Goal: Information Seeking & Learning: Find specific fact

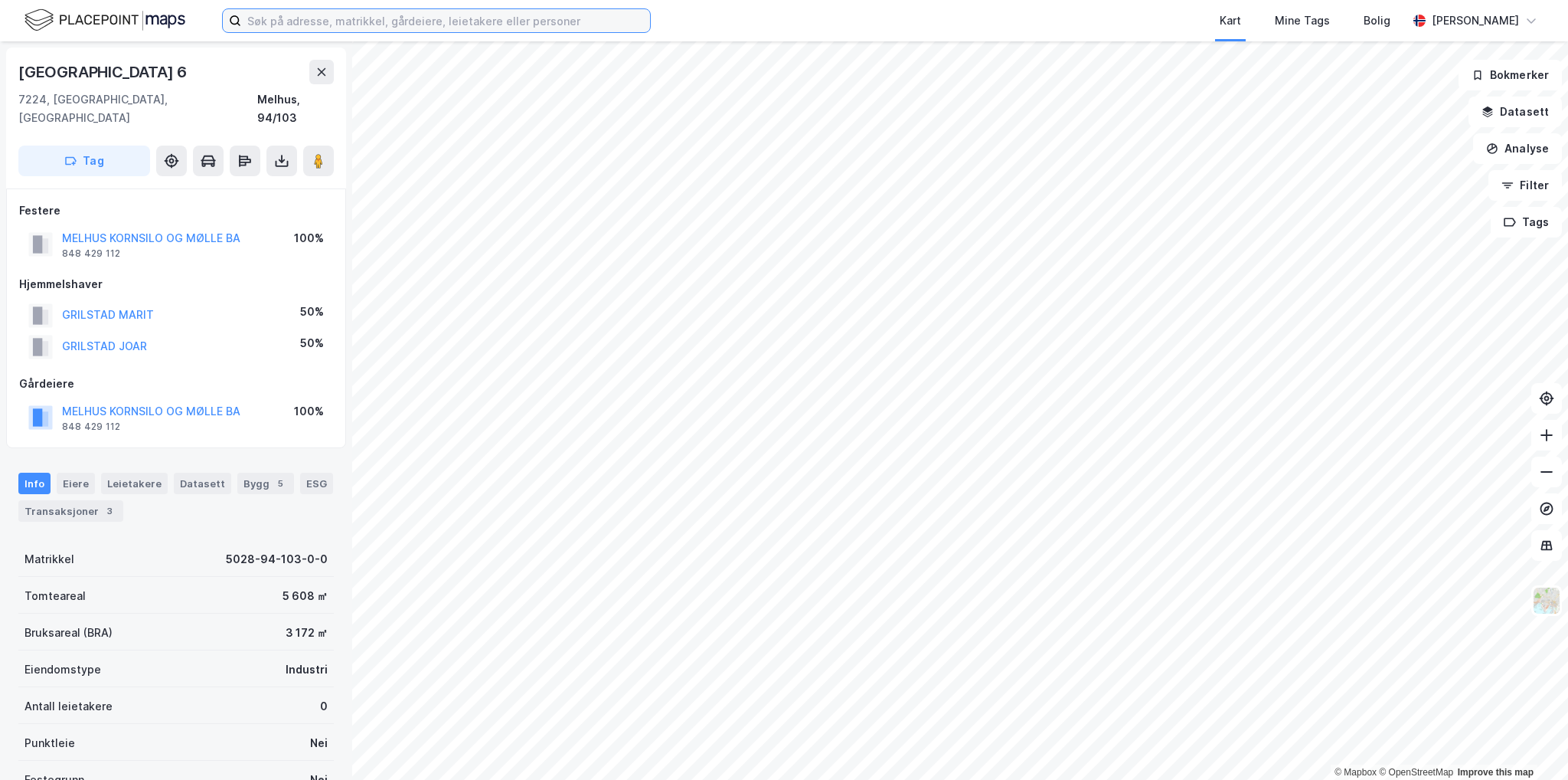
click at [343, 20] on input at bounding box center [446, 21] width 409 height 23
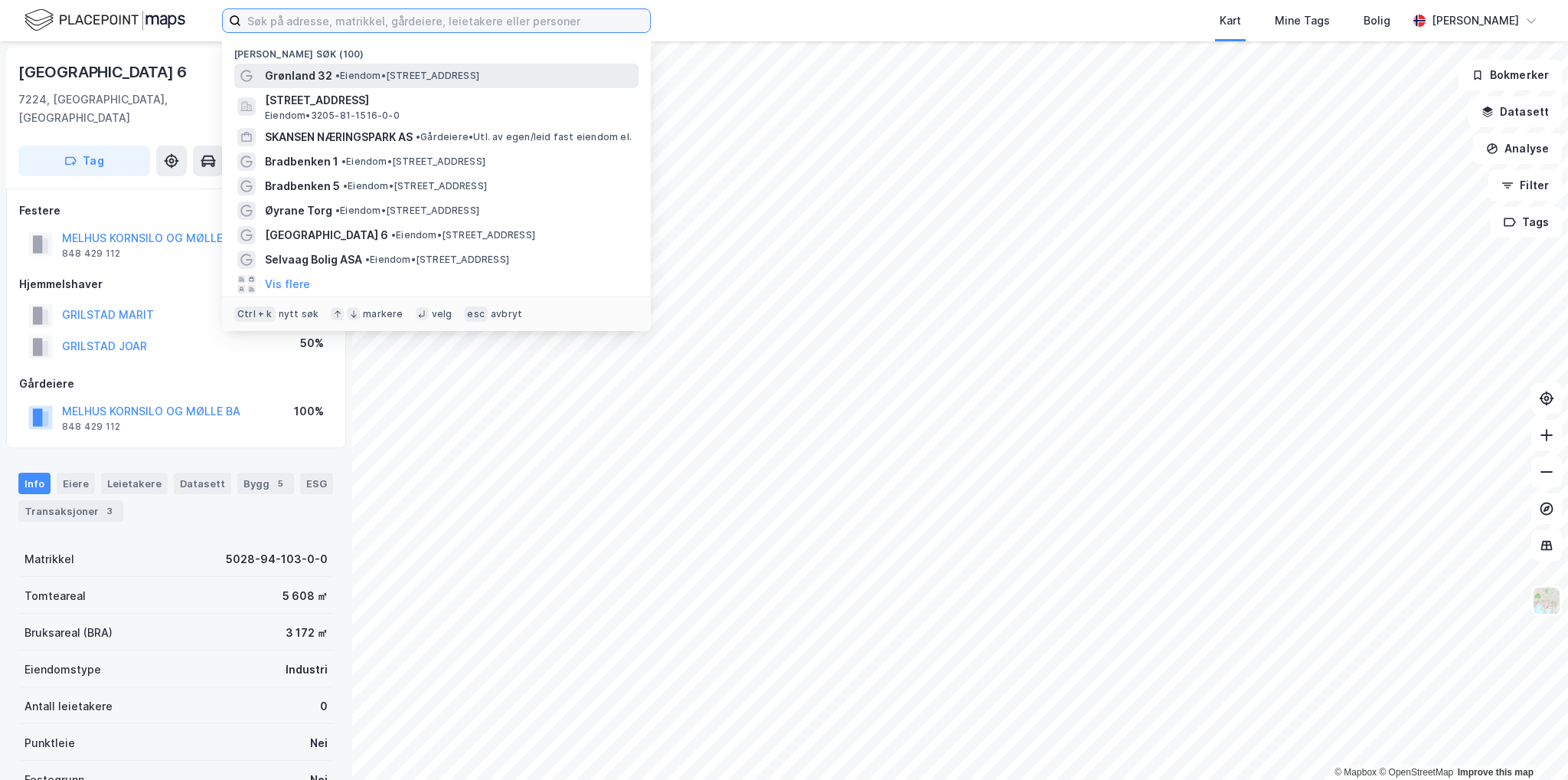
paste input "[STREET_ADDRESS]"
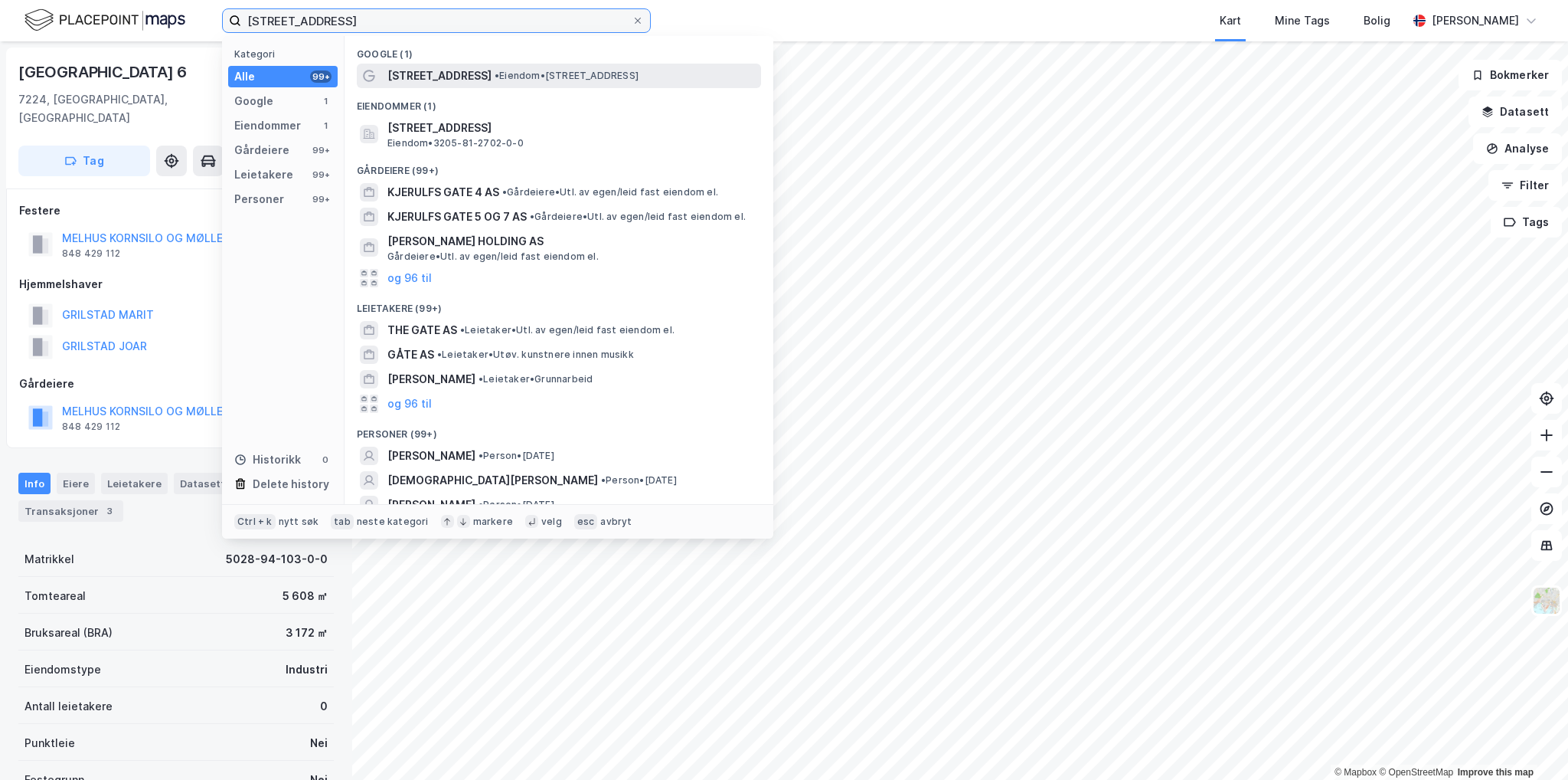
type input "[STREET_ADDRESS]"
click at [526, 81] on span "• Eiendom • [STREET_ADDRESS]" at bounding box center [567, 75] width 144 height 13
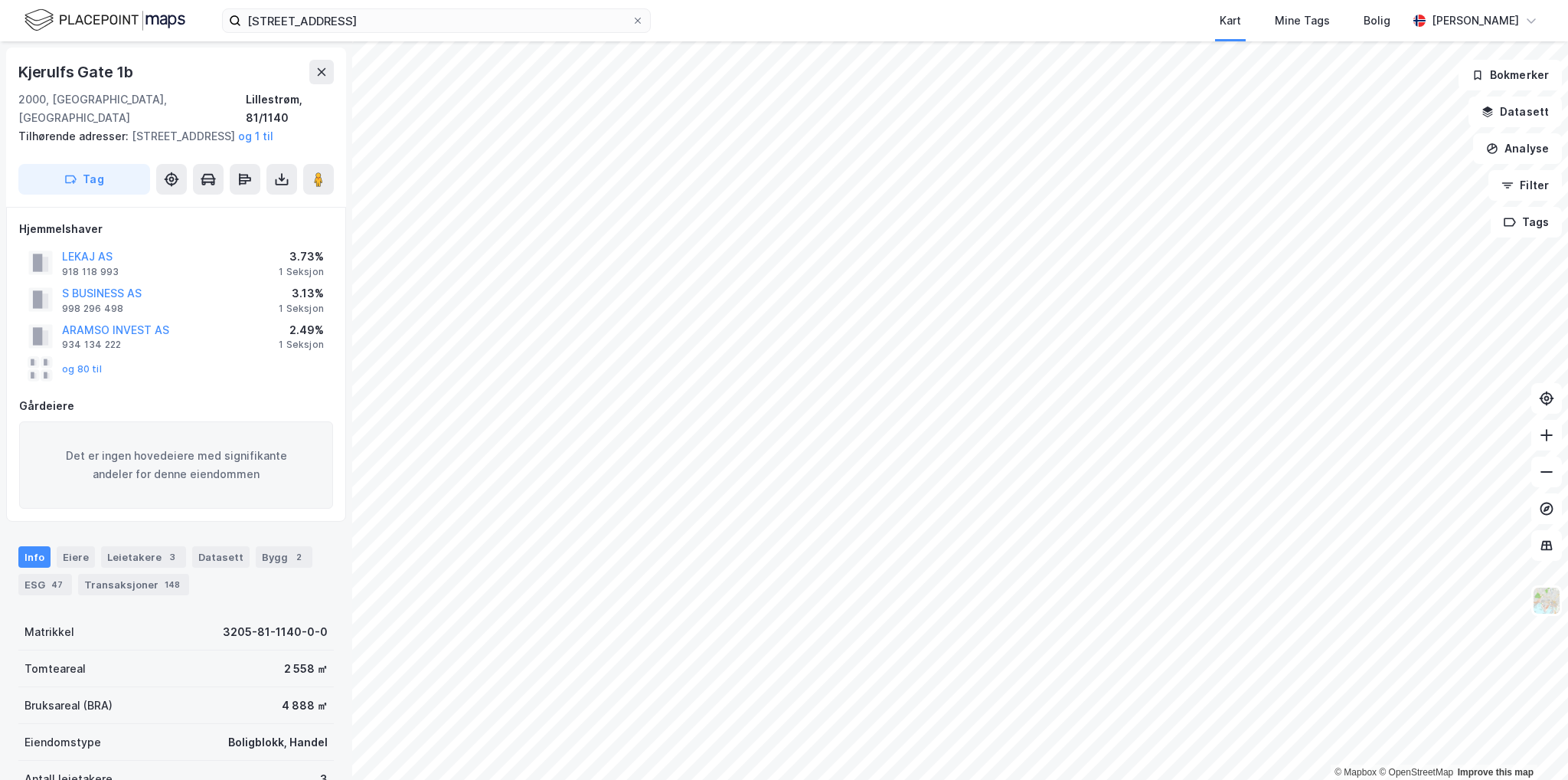
click at [153, 411] on div "Gårdeiere" at bounding box center [176, 405] width 314 height 18
